Goal: Register for event/course: Register for event/course

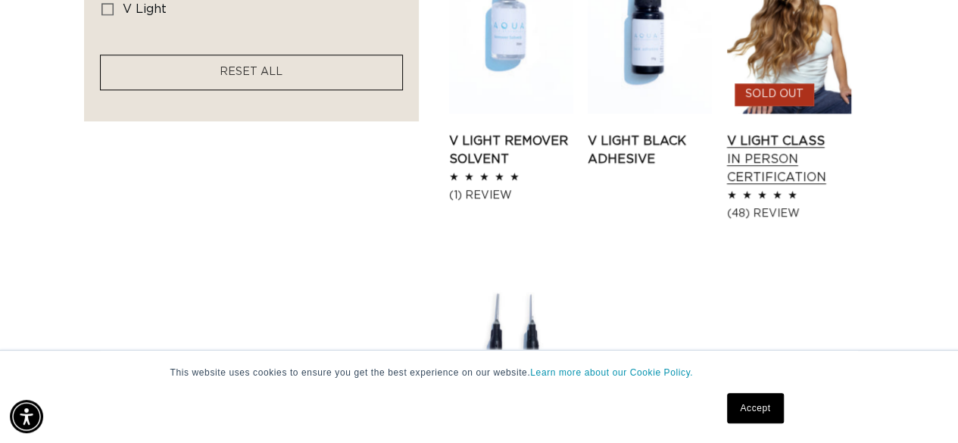
click at [783, 132] on link "V Light Class In Person Certification" at bounding box center [789, 159] width 124 height 55
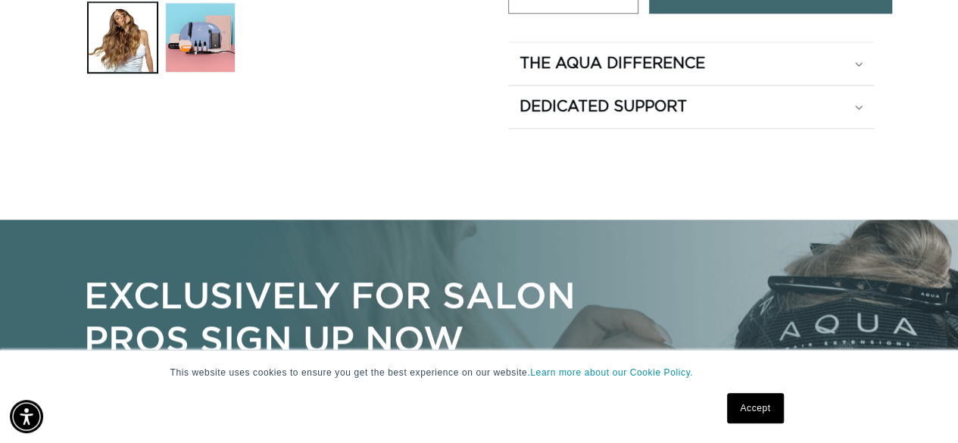
scroll to position [0, 850]
click at [707, 52] on summary "The Aqua Difference" at bounding box center [691, 63] width 367 height 42
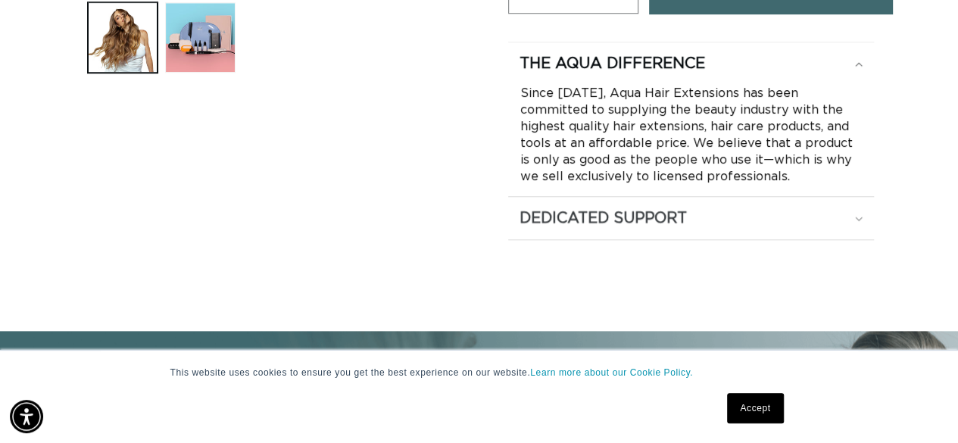
click at [657, 220] on h2 "Dedicated Support" at bounding box center [602, 218] width 167 height 20
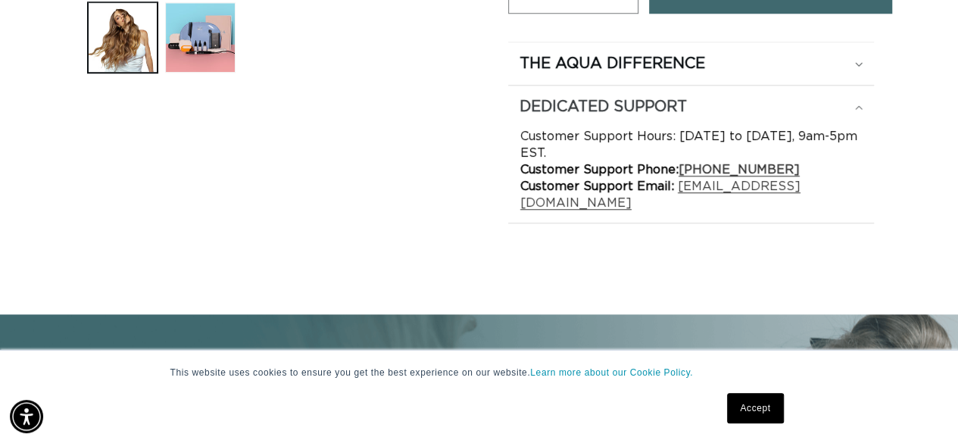
scroll to position [0, 1700]
click at [657, 103] on h2 "Dedicated Support" at bounding box center [602, 107] width 167 height 20
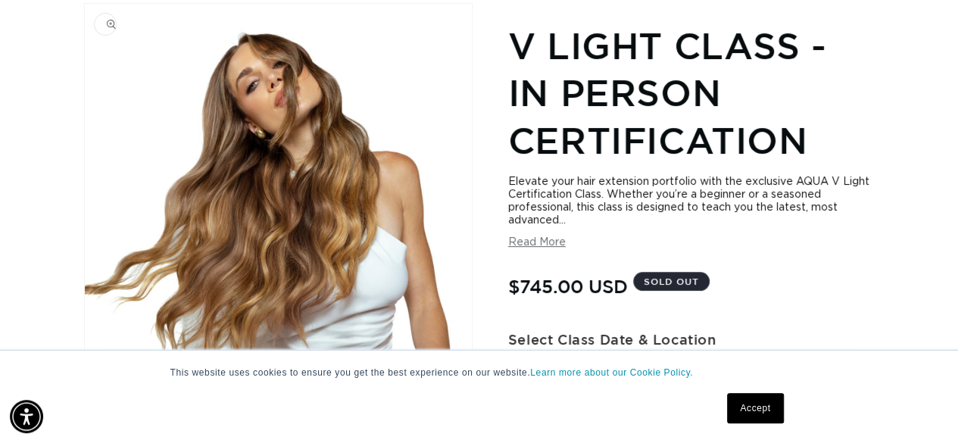
scroll to position [0, 0]
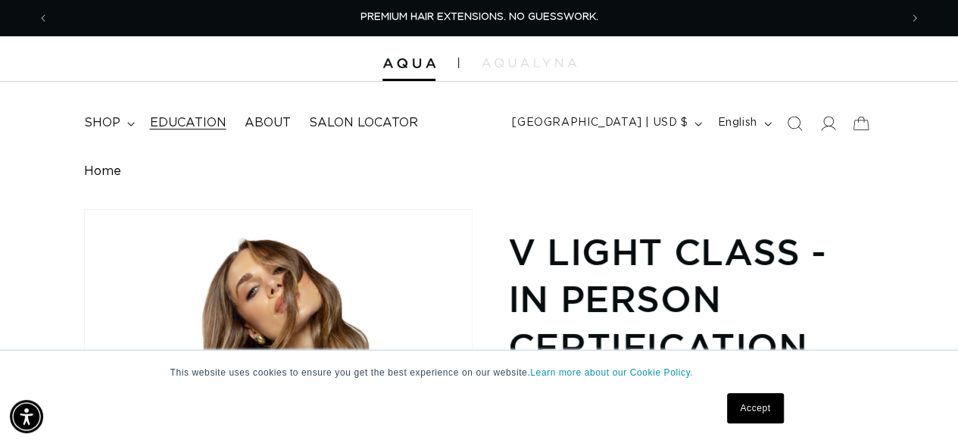
click at [207, 122] on span "Education" at bounding box center [188, 123] width 76 height 16
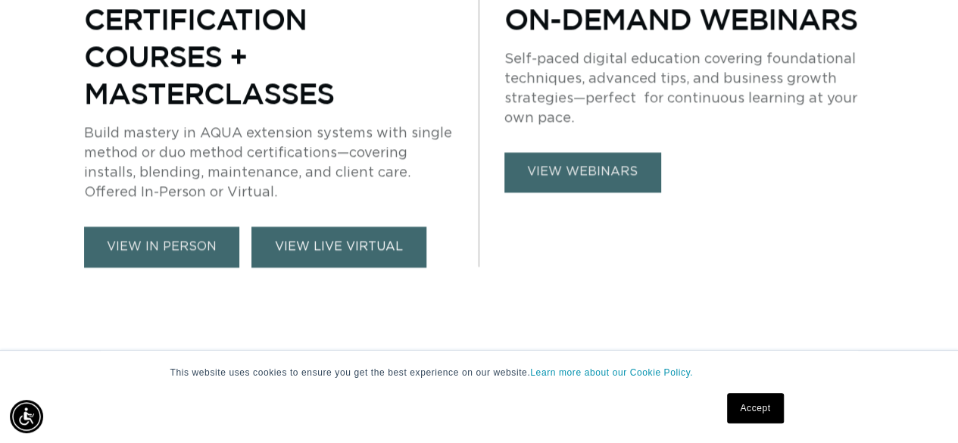
click at [315, 255] on link "VIEW LIVE VIRTUAL" at bounding box center [338, 246] width 175 height 40
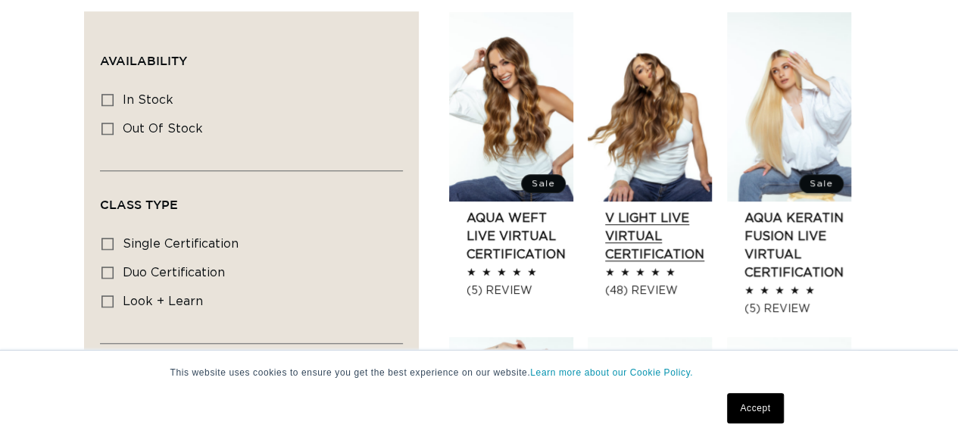
scroll to position [0, 850]
click at [679, 217] on link "V Light Live Virtual Certification" at bounding box center [658, 236] width 107 height 55
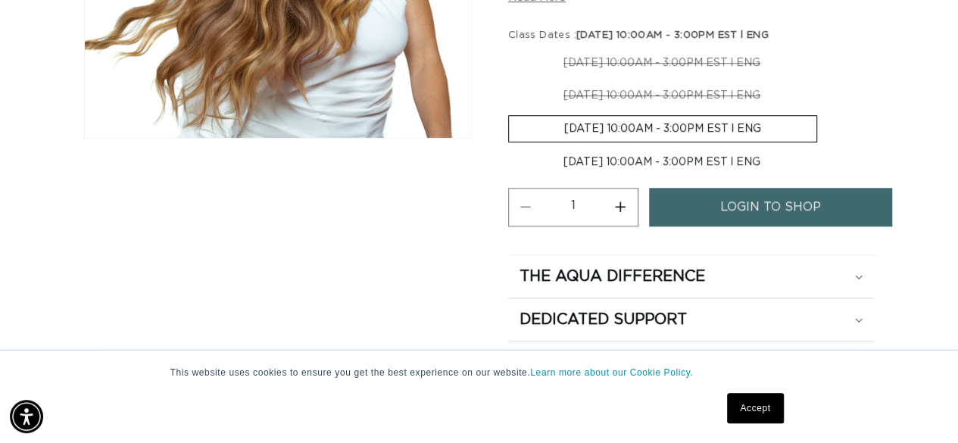
scroll to position [454, 0]
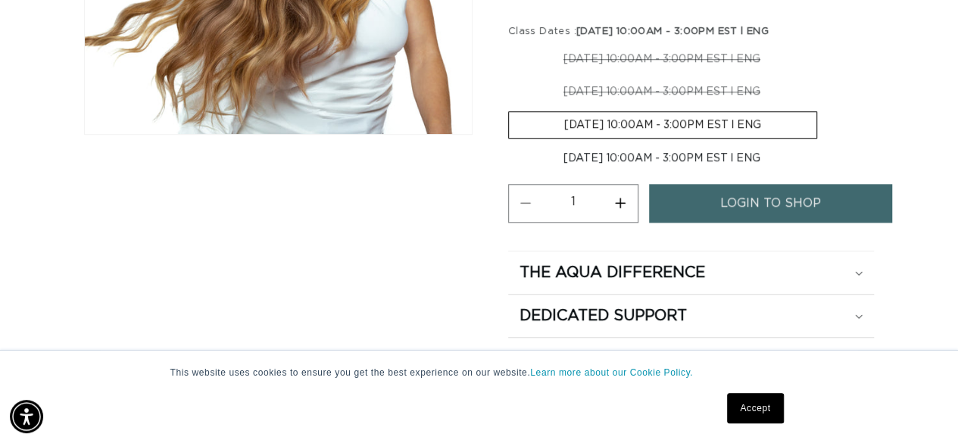
click at [647, 123] on label "10-20-2025 10:00AM - 3:00PM EST l ENG Variant sold out or unavailable" at bounding box center [662, 124] width 309 height 27
click at [823, 76] on input "10-20-2025 10:00AM - 3:00PM EST l ENG Variant sold out or unavailable" at bounding box center [823, 76] width 1 height 1
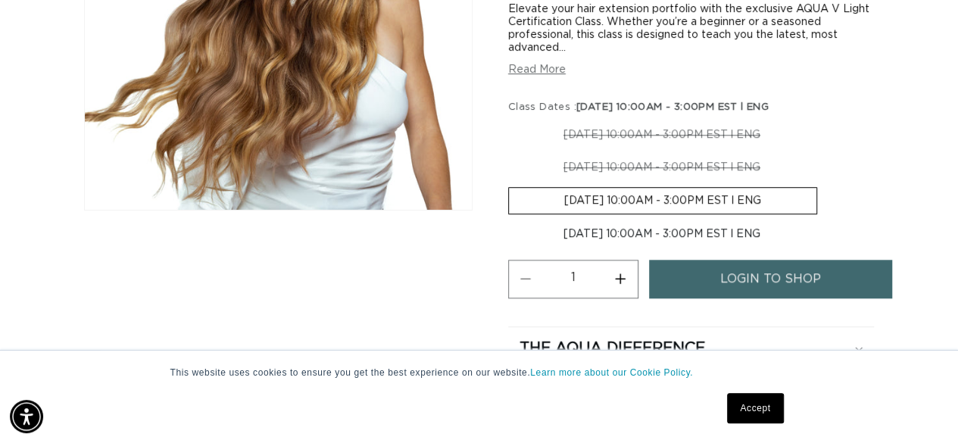
scroll to position [0, 0]
click at [738, 279] on span "login to shop" at bounding box center [770, 279] width 101 height 39
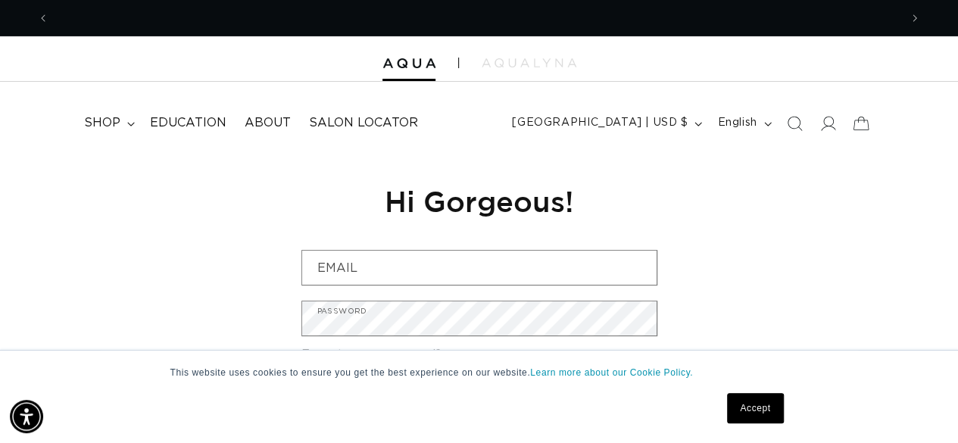
scroll to position [0, 850]
click at [127, 123] on icon at bounding box center [131, 124] width 8 height 5
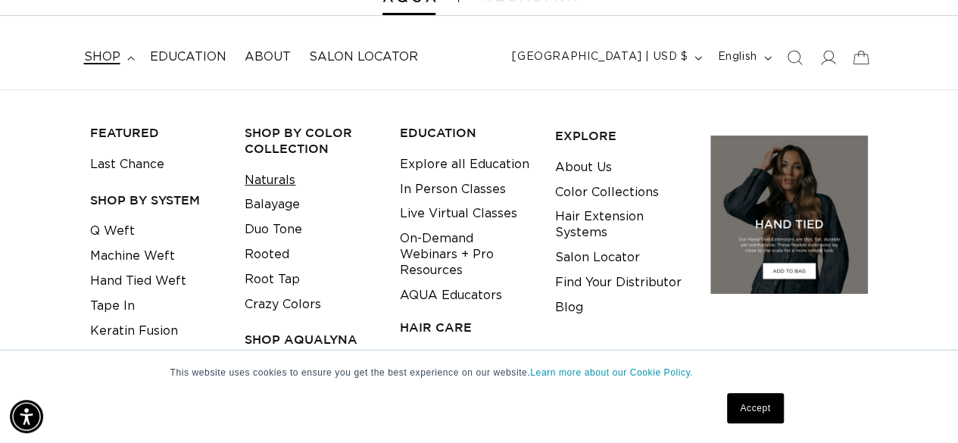
scroll to position [227, 0]
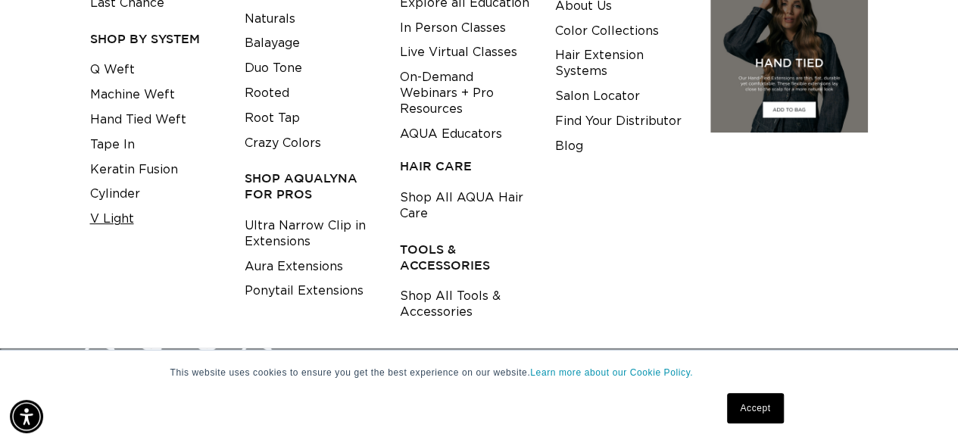
click at [117, 219] on link "V Light" at bounding box center [112, 219] width 44 height 25
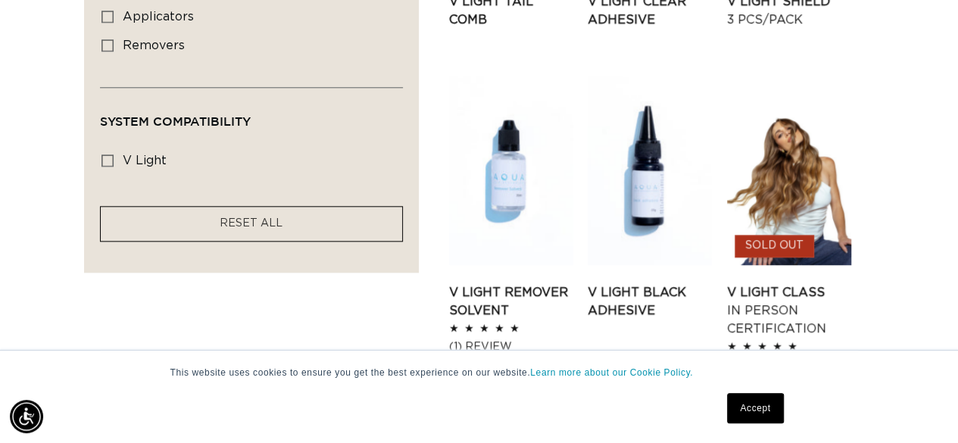
scroll to position [0, 1700]
click at [142, 157] on span "v light" at bounding box center [145, 160] width 44 height 12
click at [114, 157] on input "v light v light (6 products)" at bounding box center [107, 160] width 12 height 12
checkbox input "true"
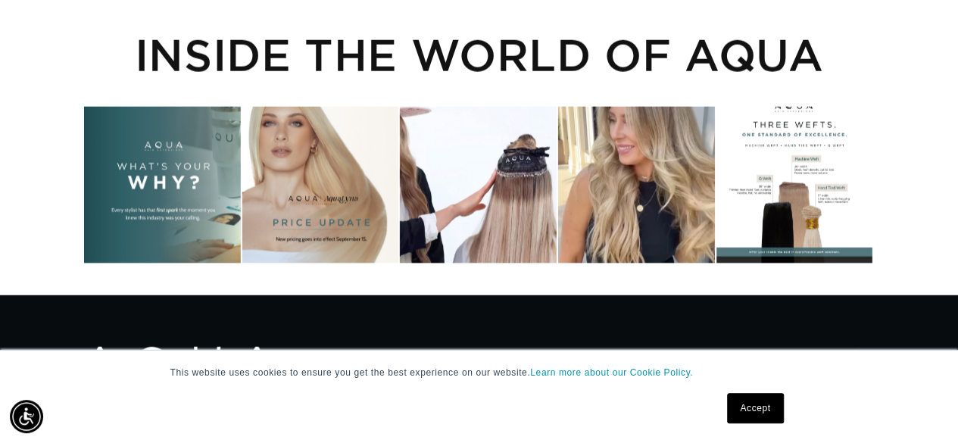
click at [793, 186] on div "Instagram post opens in a popup" at bounding box center [794, 185] width 157 height 157
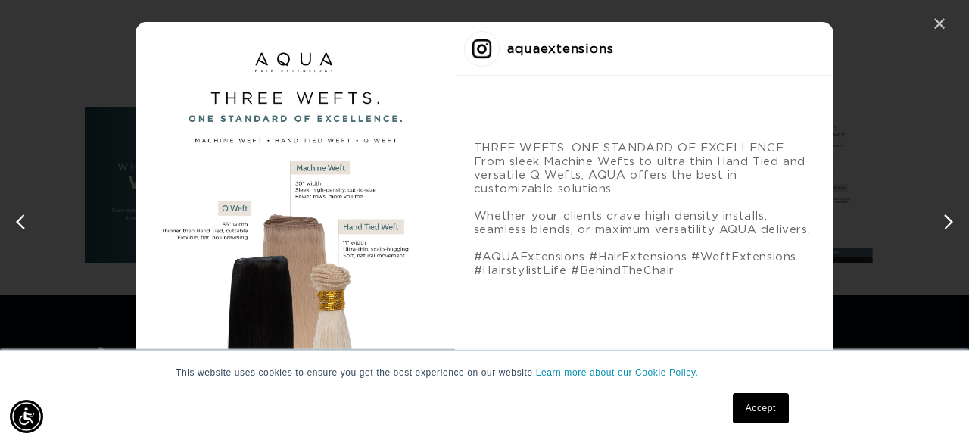
click at [939, 20] on div "✕" at bounding box center [939, 24] width 23 height 23
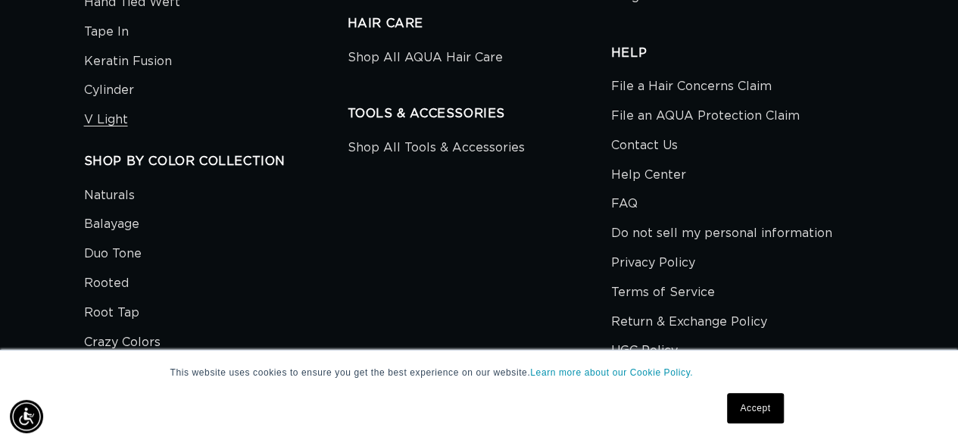
scroll to position [2650, 0]
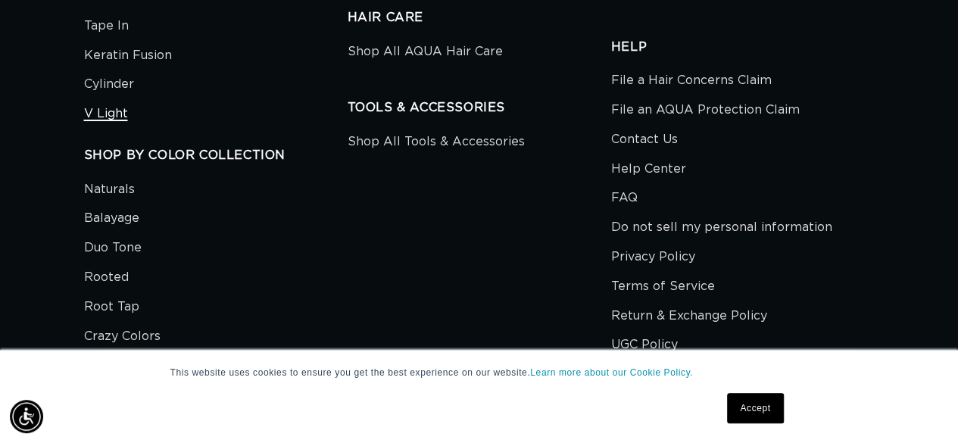
click at [97, 99] on link "V Light" at bounding box center [106, 114] width 44 height 30
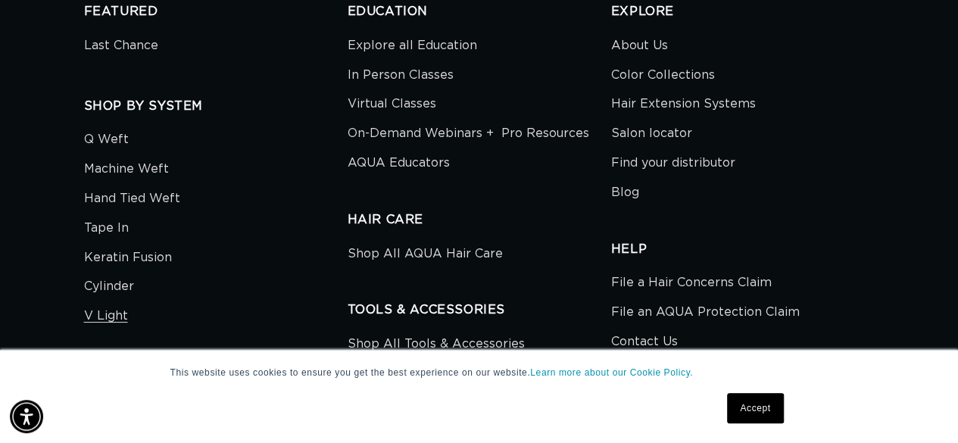
scroll to position [2726, 0]
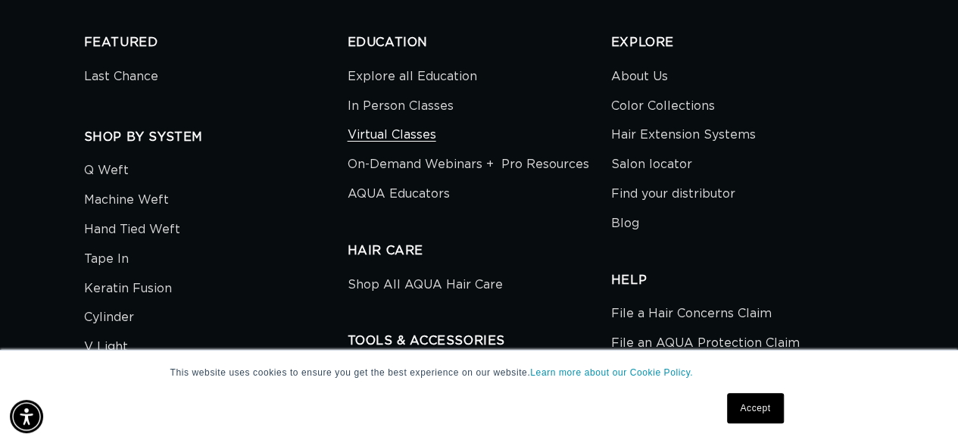
click at [413, 120] on link "Virtual Classes" at bounding box center [392, 135] width 89 height 30
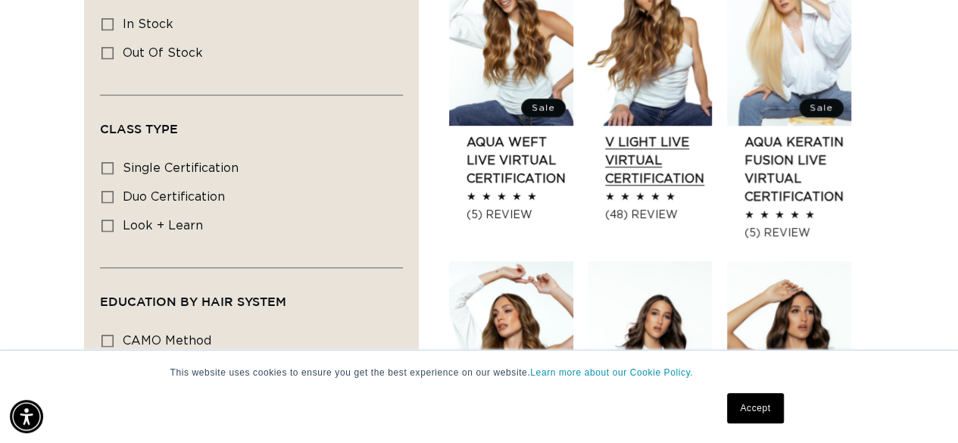
scroll to position [0, 850]
click at [636, 178] on link "V Light Live Virtual Certification" at bounding box center [658, 160] width 107 height 55
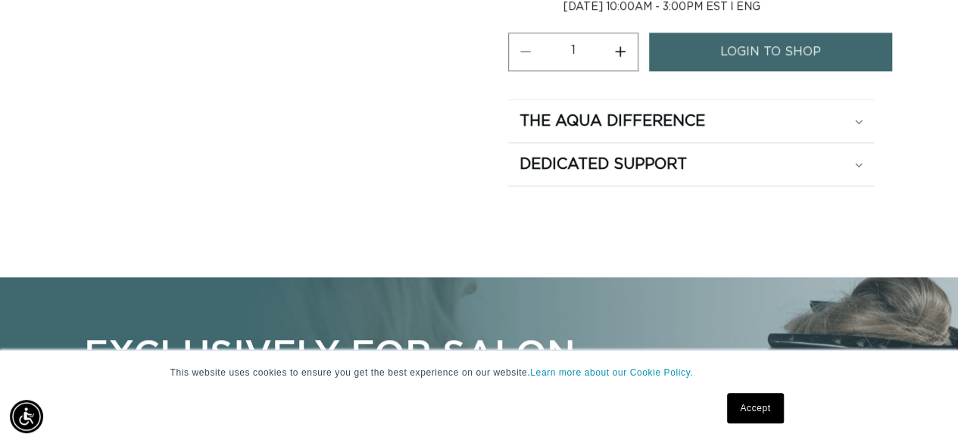
scroll to position [0, 850]
click at [626, 164] on h2 "Dedicated Support" at bounding box center [602, 164] width 167 height 20
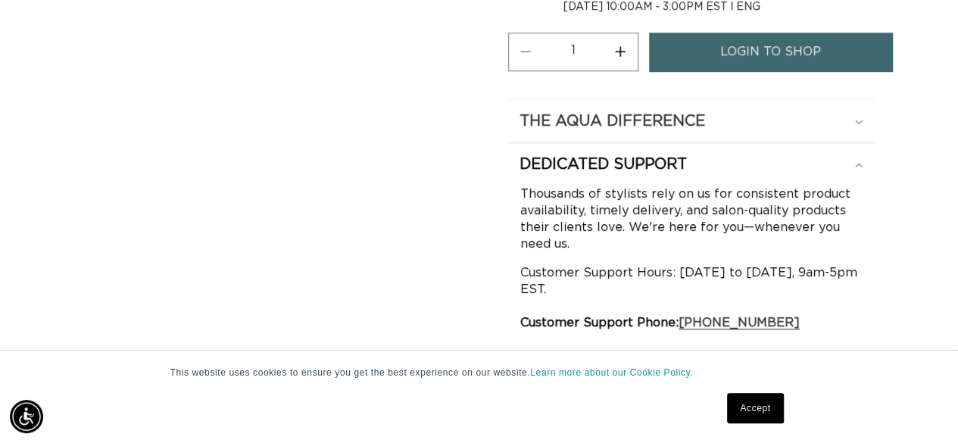
scroll to position [0, 0]
click at [637, 117] on h2 "The Aqua Difference" at bounding box center [612, 121] width 186 height 20
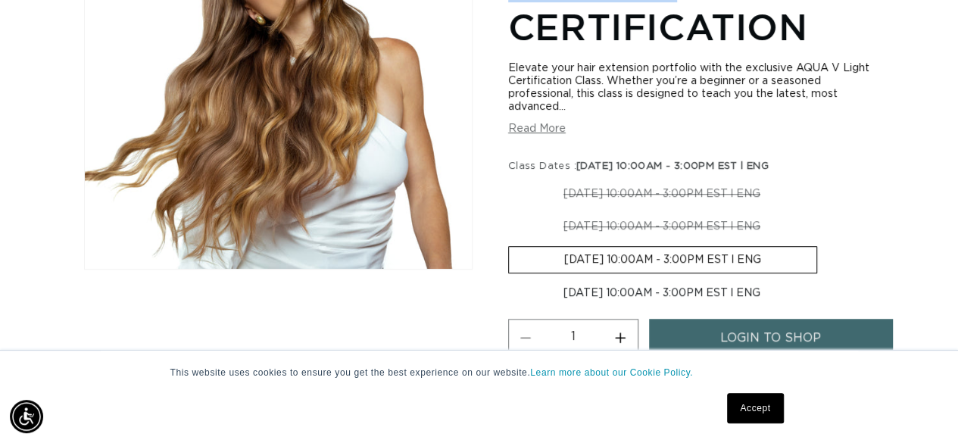
scroll to position [76, 0]
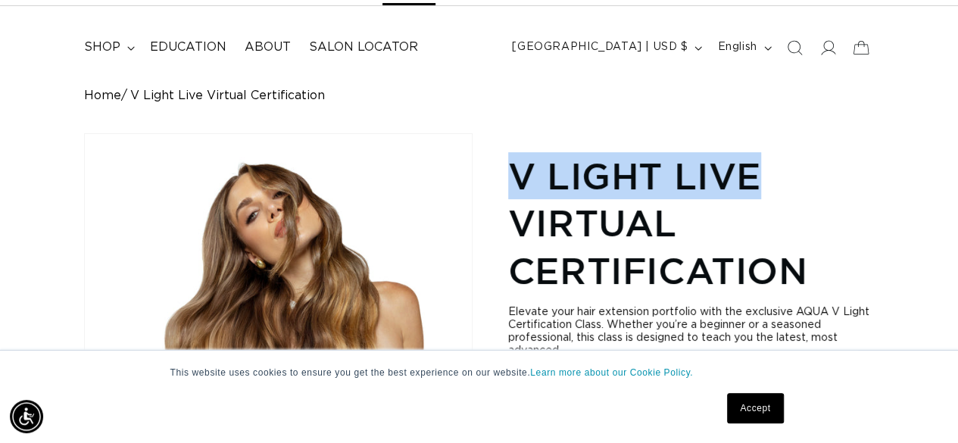
drag, startPoint x: 498, startPoint y: 96, endPoint x: 824, endPoint y: 144, distance: 329.1
click at [765, 42] on button "English" at bounding box center [742, 47] width 69 height 29
click at [753, 113] on span "Español" at bounding box center [706, 119] width 112 height 22
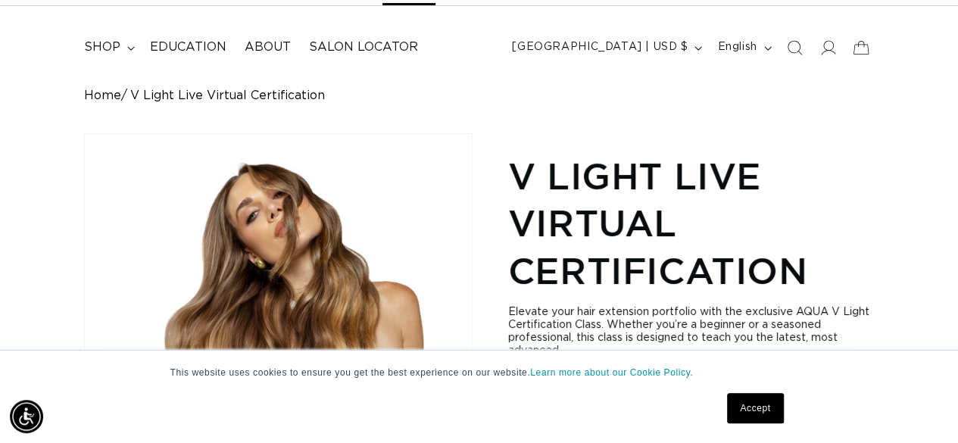
scroll to position [0, 1700]
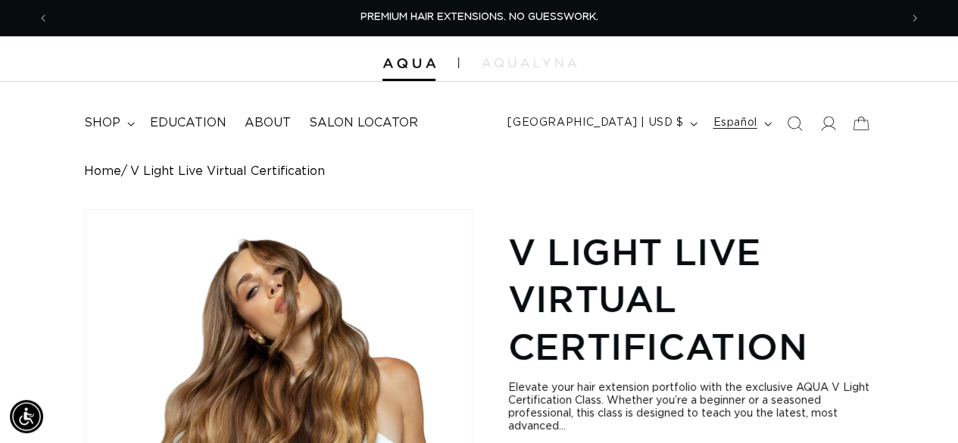
click at [750, 117] on span "Español" at bounding box center [735, 123] width 44 height 16
click at [731, 165] on span "English" at bounding box center [706, 160] width 112 height 22
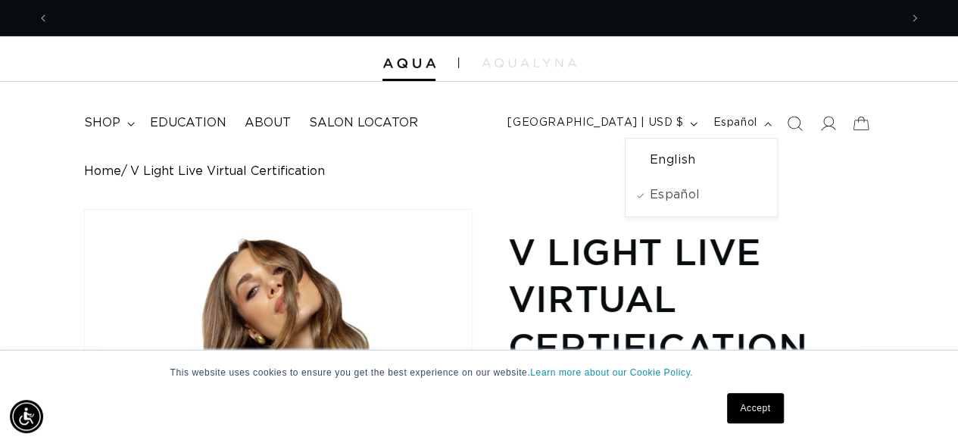
scroll to position [0, 850]
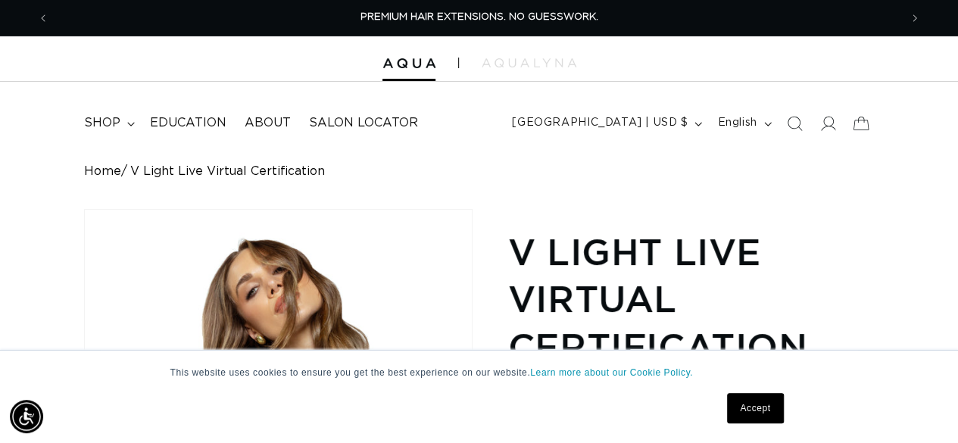
click at [735, 249] on h1 "V Light Live Virtual Certification" at bounding box center [691, 299] width 367 height 142
click at [450, 81] on div at bounding box center [479, 58] width 958 height 45
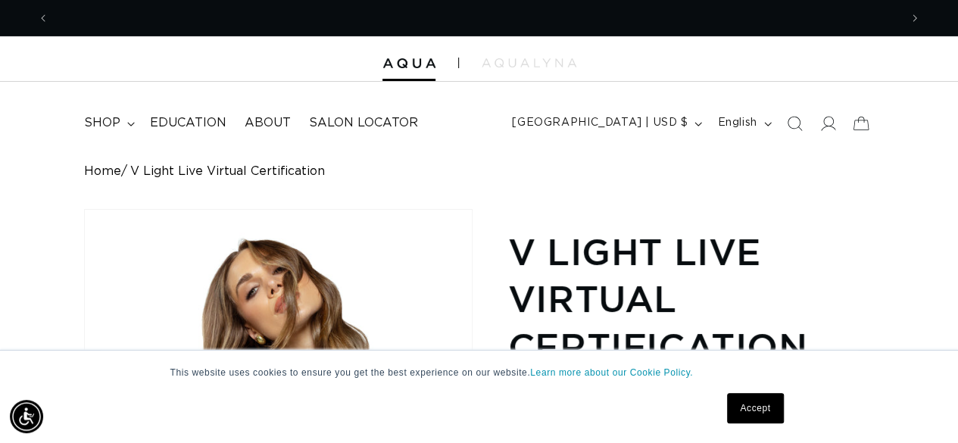
scroll to position [0, 0]
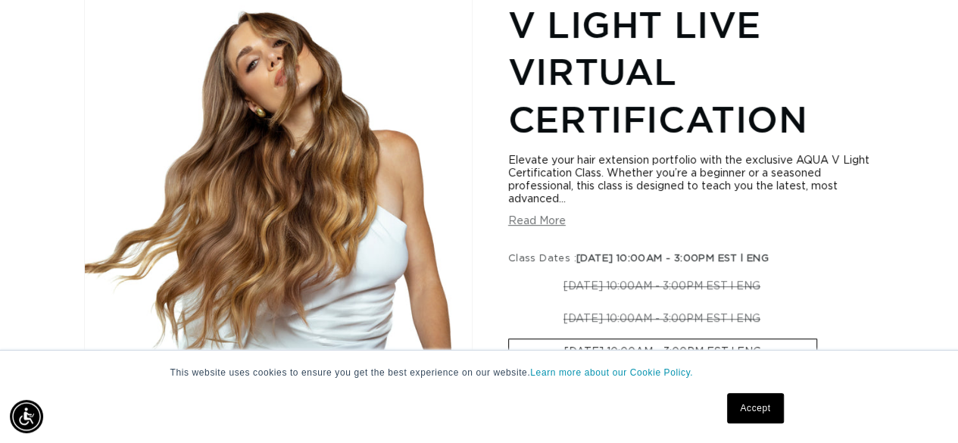
scroll to position [0, 850]
click at [554, 220] on button "Read More" at bounding box center [537, 221] width 58 height 13
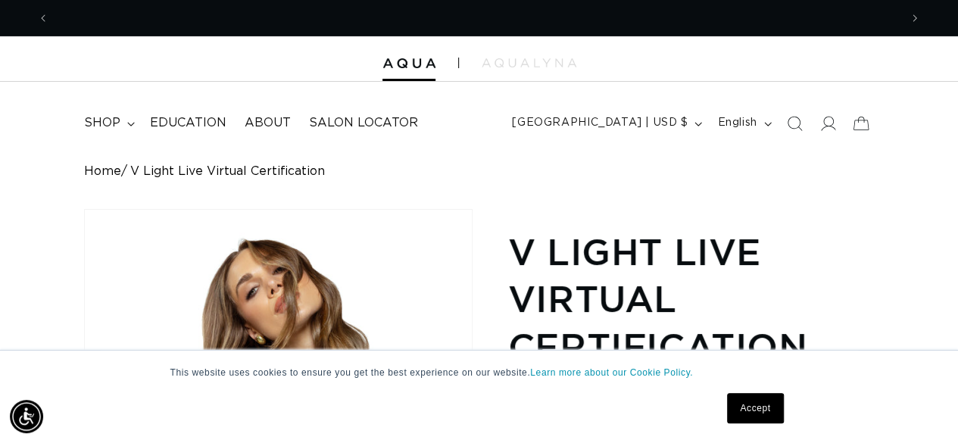
scroll to position [0, 0]
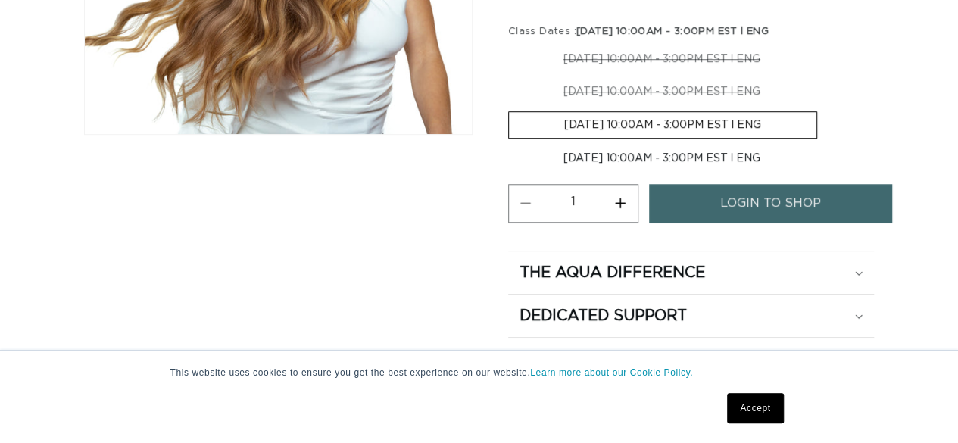
scroll to position [0, 850]
click at [598, 125] on label "[DATE] 10:00AM - 3:00PM EST l ENG Variant sold out or unavailable" at bounding box center [662, 124] width 309 height 27
click at [823, 76] on input "[DATE] 10:00AM - 3:00PM EST l ENG Variant sold out or unavailable" at bounding box center [823, 76] width 1 height 1
click at [703, 199] on link "login to shop" at bounding box center [770, 203] width 243 height 39
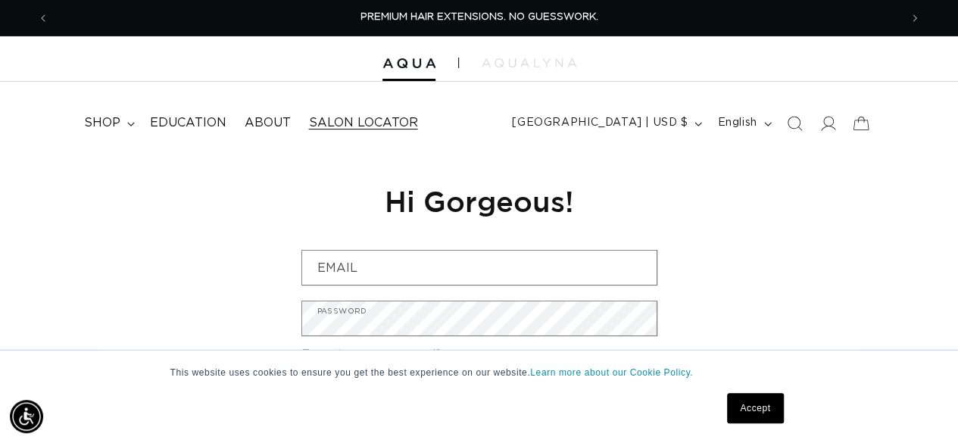
click at [350, 120] on span "Salon Locator" at bounding box center [363, 123] width 109 height 16
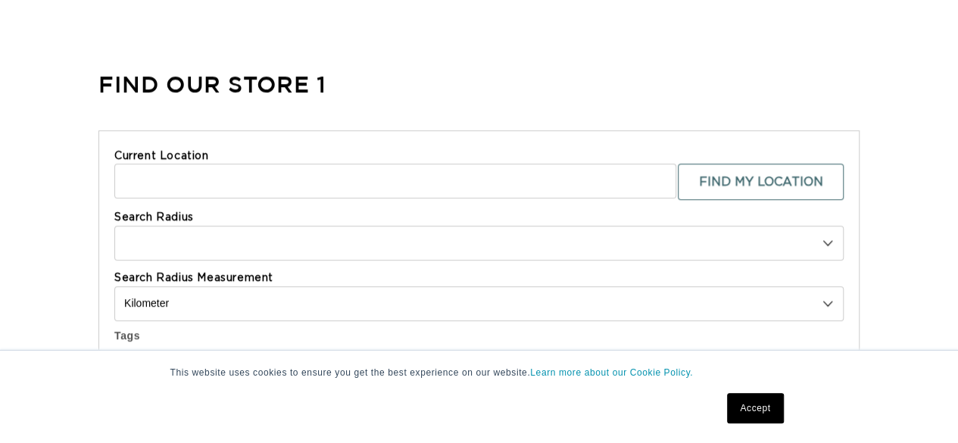
select select "m"
